Goal: Check status

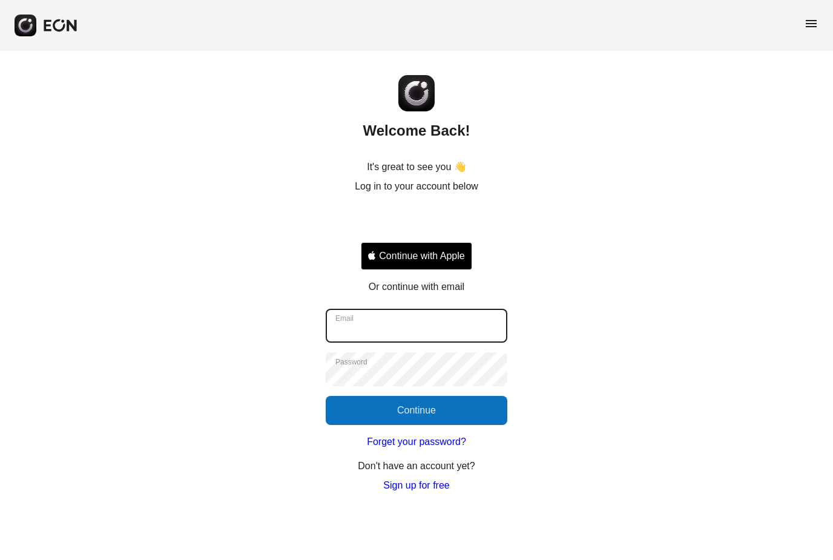
type input "**********"
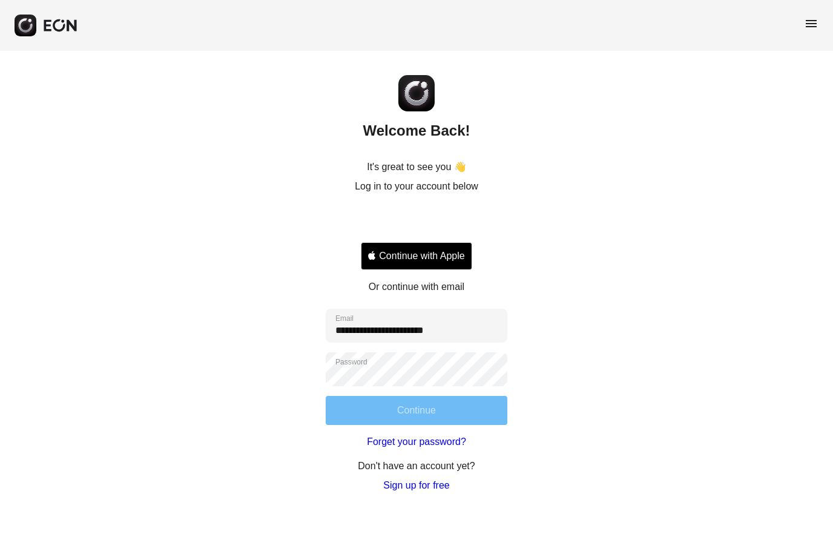
click at [433, 411] on button "Continue" at bounding box center [417, 410] width 182 height 29
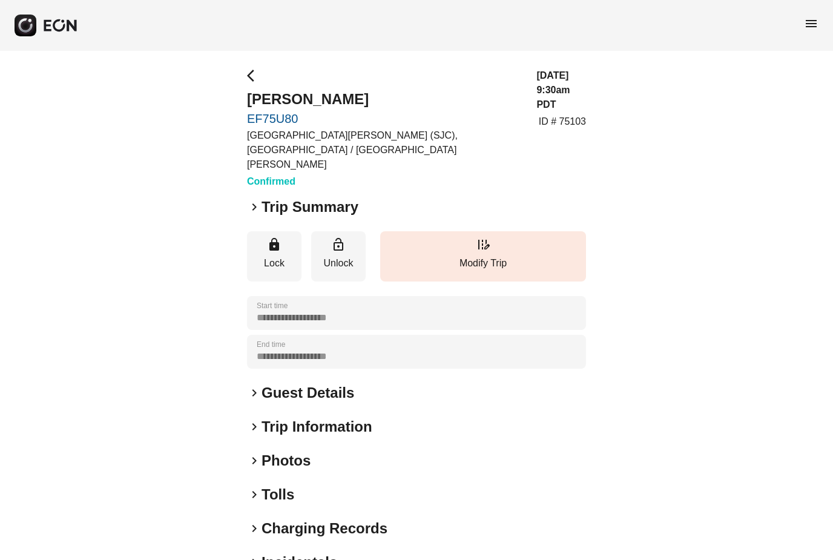
click at [256, 200] on span "keyboard_arrow_right" at bounding box center [254, 207] width 15 height 15
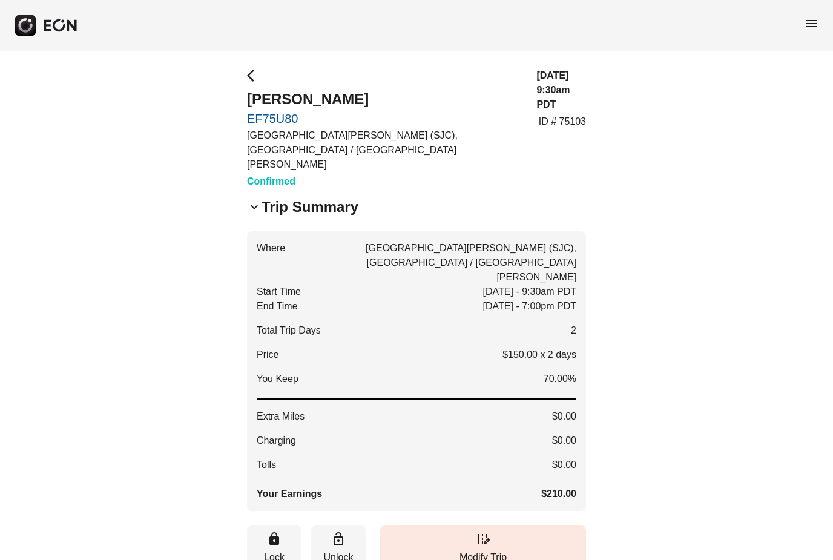
click at [255, 200] on span "keyboard_arrow_down" at bounding box center [254, 207] width 15 height 15
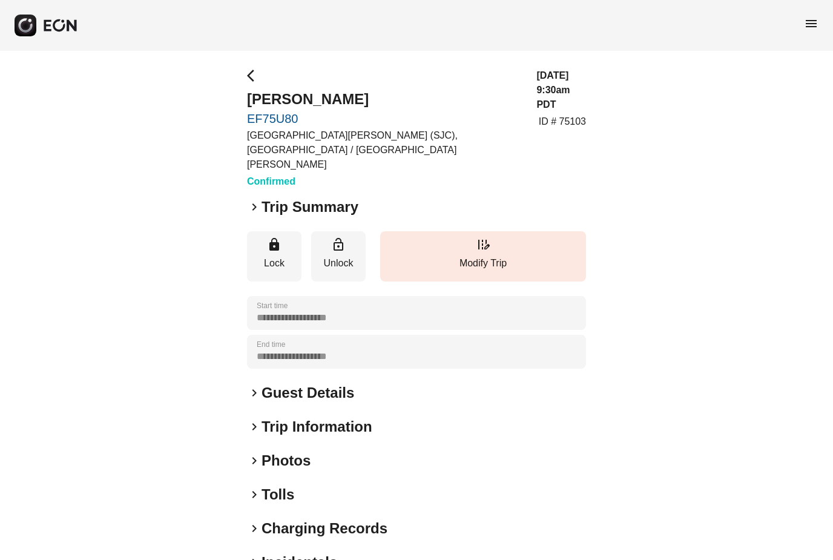
click at [255, 200] on span "keyboard_arrow_right" at bounding box center [254, 207] width 15 height 15
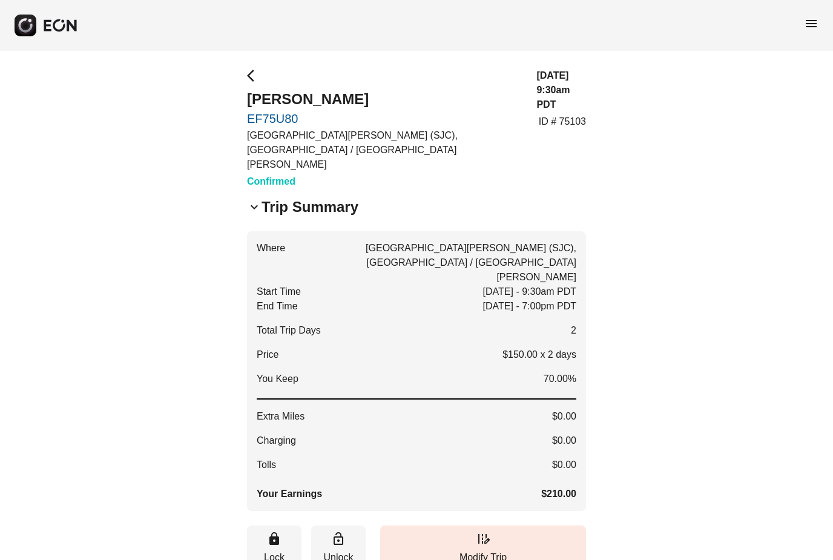
click at [255, 200] on span "keyboard_arrow_down" at bounding box center [254, 207] width 15 height 15
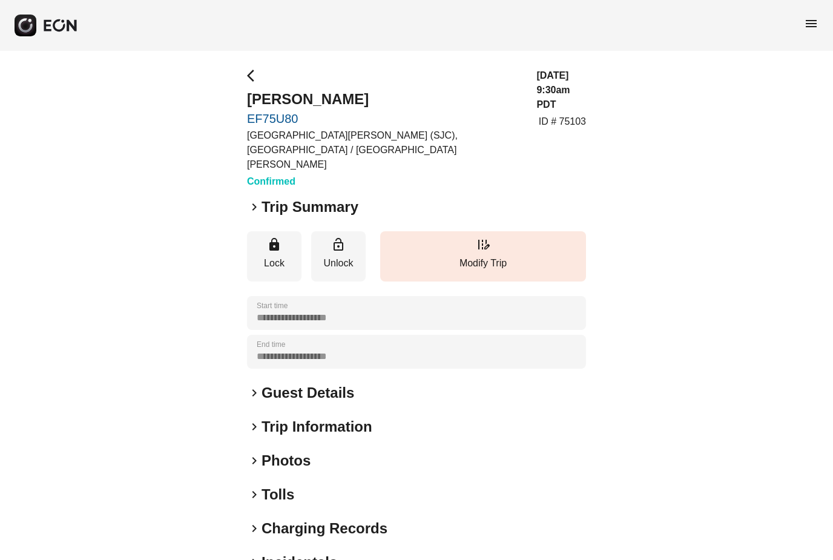
scroll to position [19, 0]
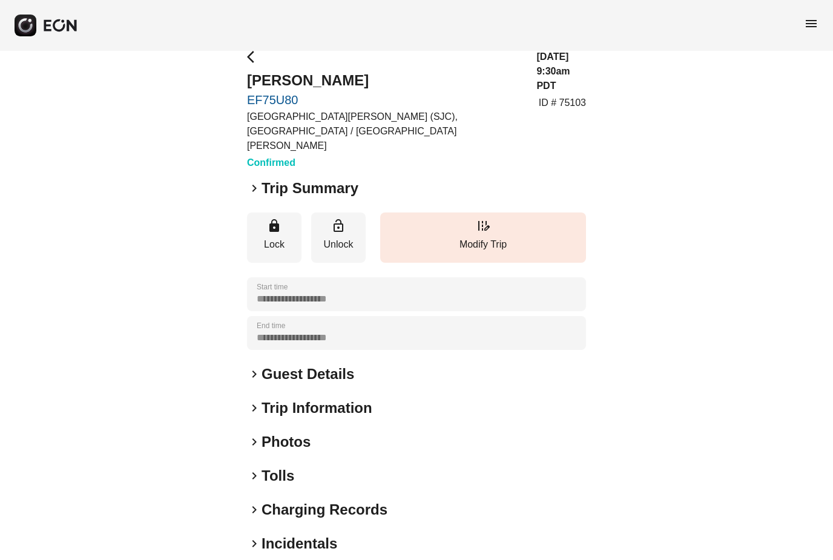
click at [254, 502] on span "keyboard_arrow_right" at bounding box center [254, 509] width 15 height 15
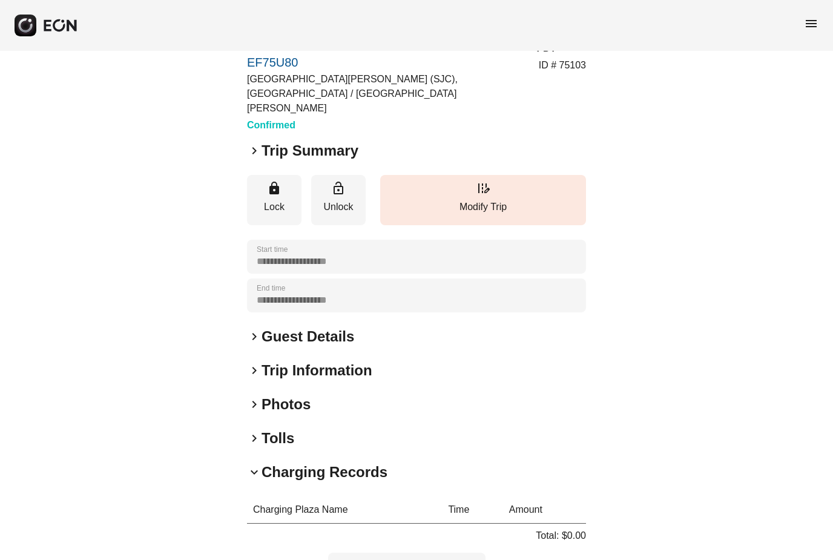
scroll to position [0, 0]
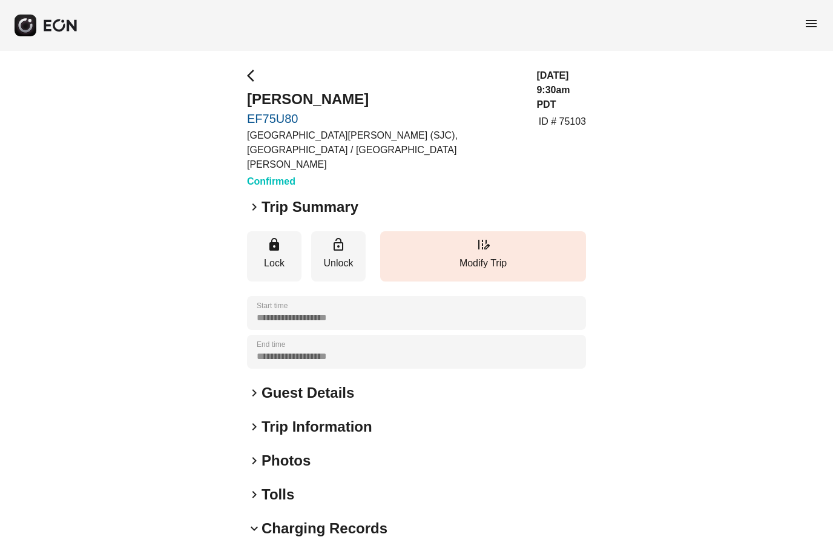
click at [256, 386] on span "keyboard_arrow_right" at bounding box center [254, 393] width 15 height 15
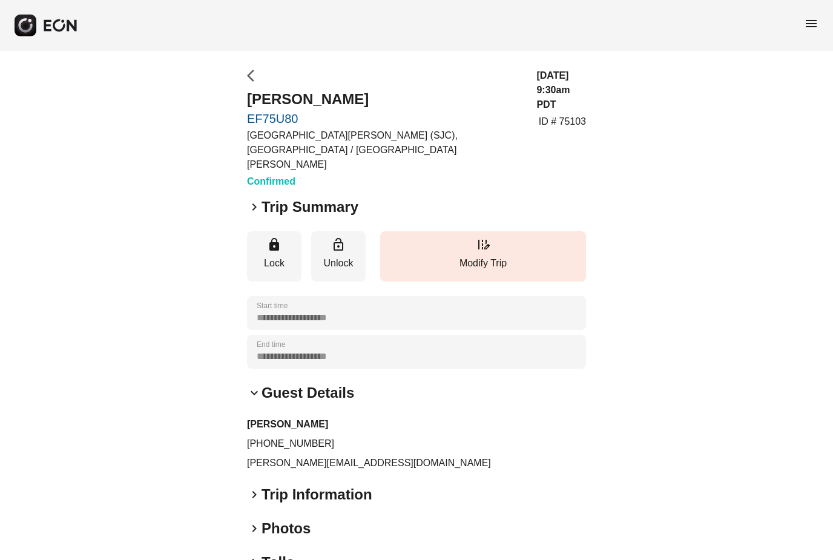
click at [257, 80] on span "arrow_back_ios" at bounding box center [254, 75] width 15 height 15
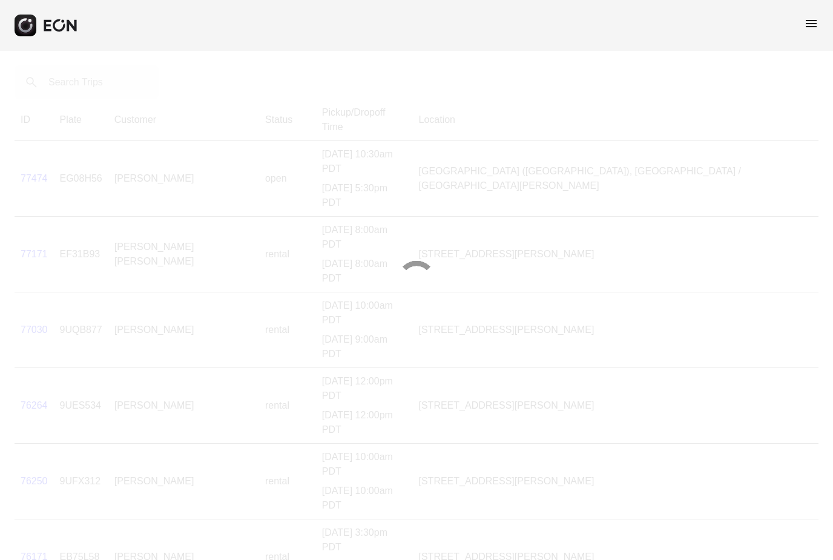
click at [110, 84] on div at bounding box center [416, 280] width 833 height 560
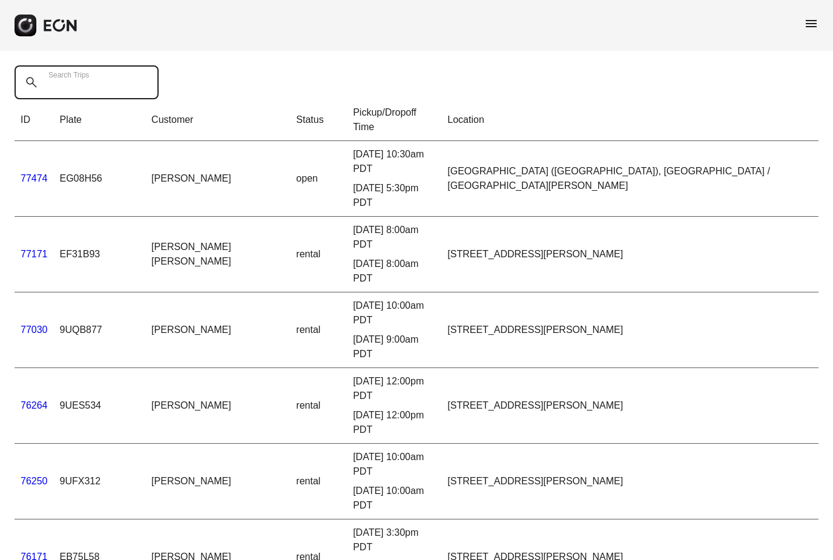
click at [110, 82] on Trips "Search Trips" at bounding box center [87, 82] width 144 height 34
type Trips "******"
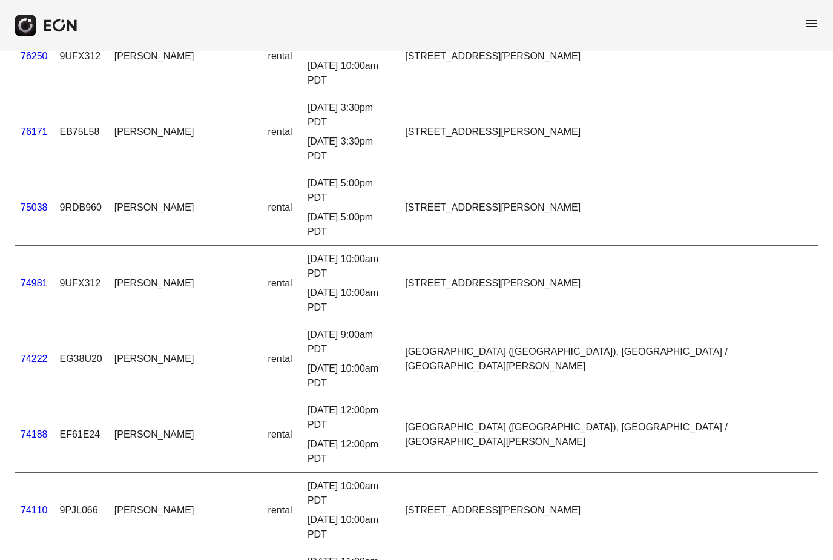
scroll to position [348, 0]
click at [34, 430] on link "74188" at bounding box center [34, 435] width 27 height 10
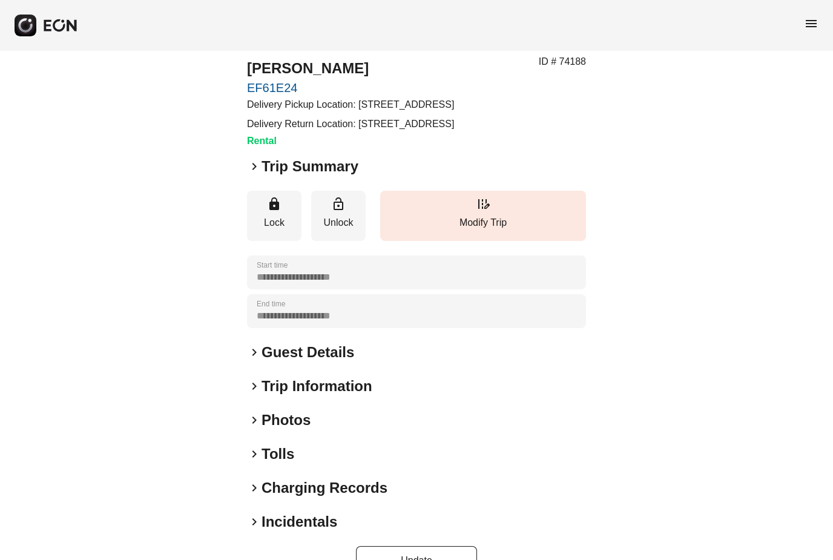
scroll to position [36, 0]
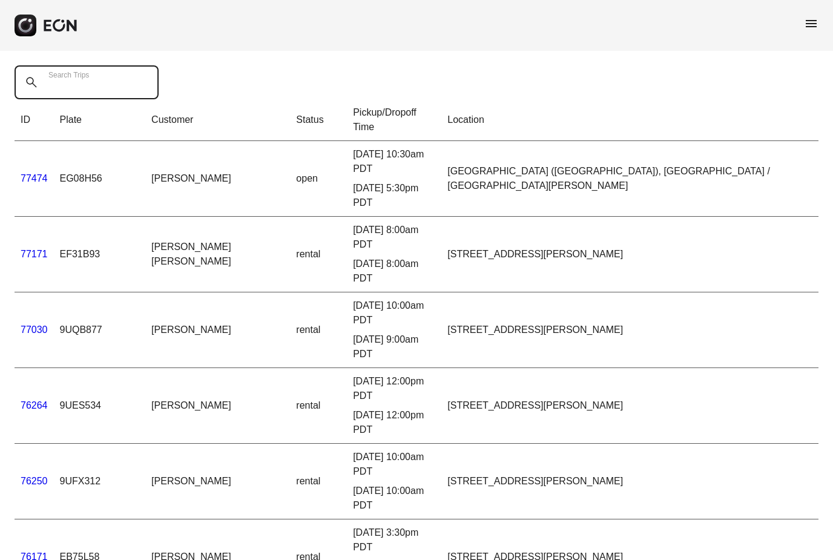
click at [96, 92] on Trips "Search Trips" at bounding box center [87, 82] width 144 height 34
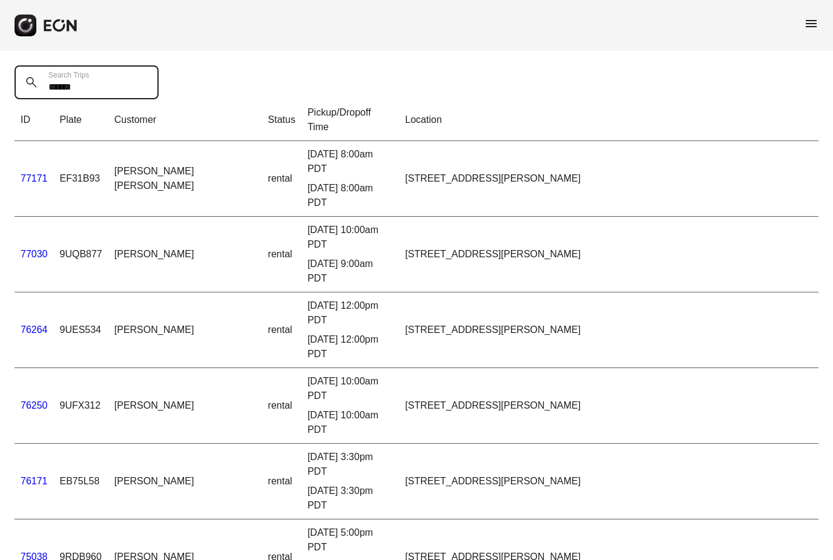
drag, startPoint x: 87, startPoint y: 87, endPoint x: 16, endPoint y: 80, distance: 71.2
click at [16, 80] on Trips "******" at bounding box center [87, 82] width 144 height 34
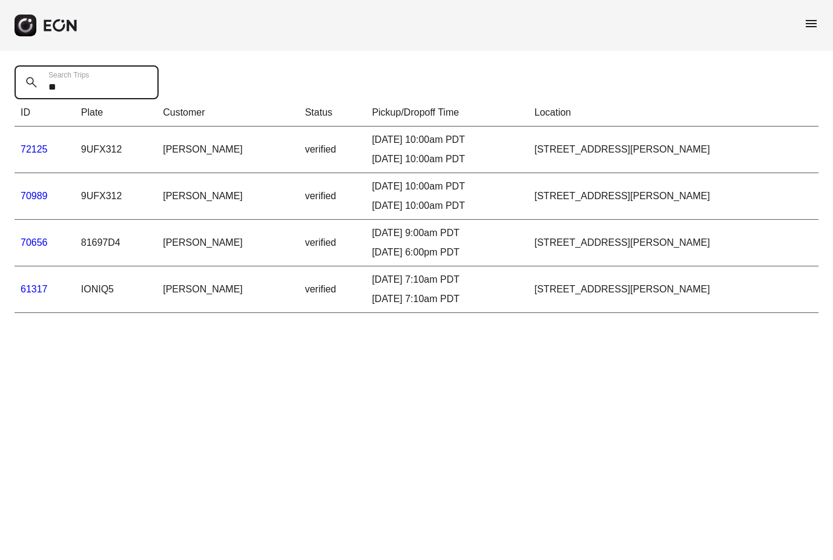
type Trips "*"
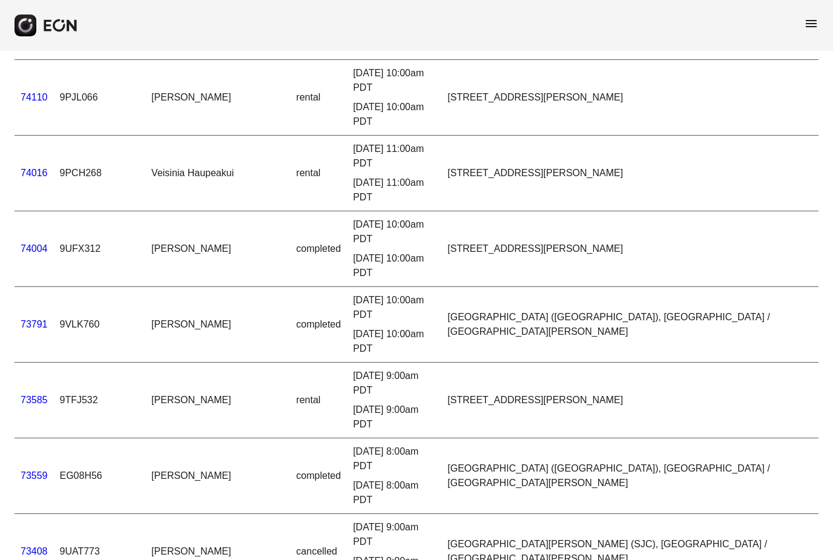
scroll to position [994, 0]
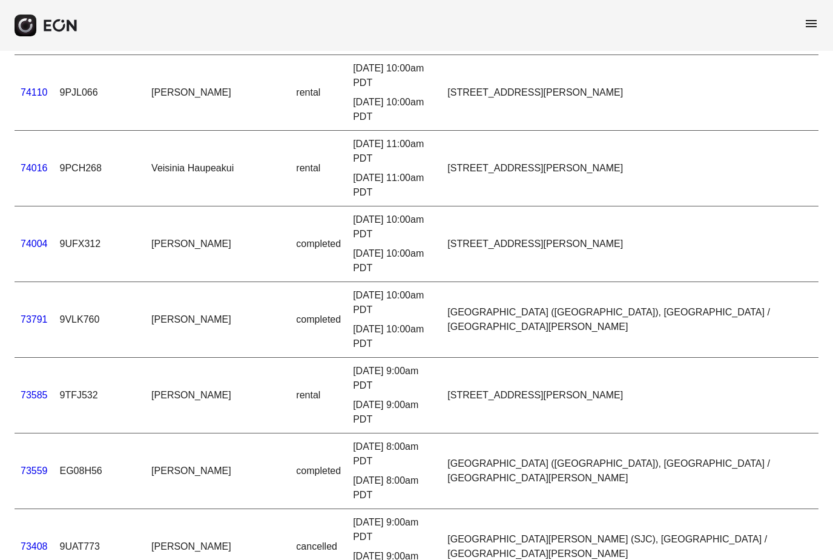
click at [810, 25] on span "menu" at bounding box center [811, 23] width 15 height 15
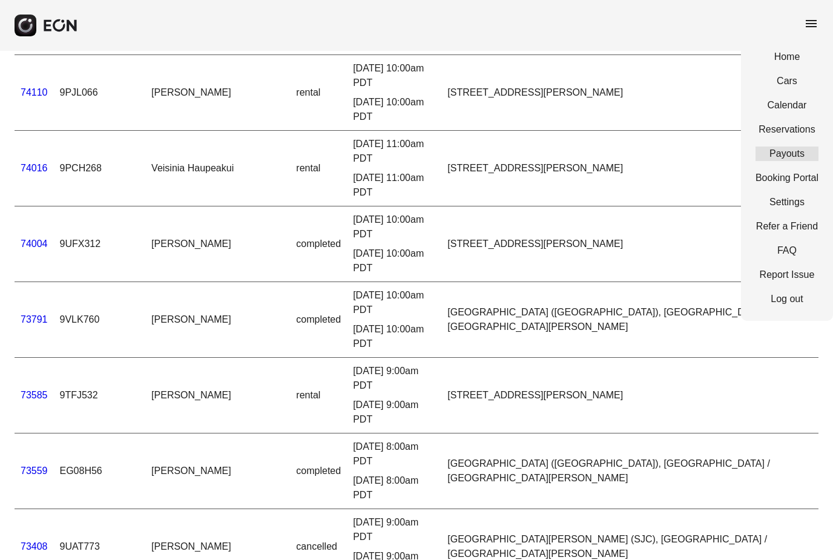
click at [779, 154] on link "Payouts" at bounding box center [786, 153] width 63 height 15
